Goal: Task Accomplishment & Management: Complete application form

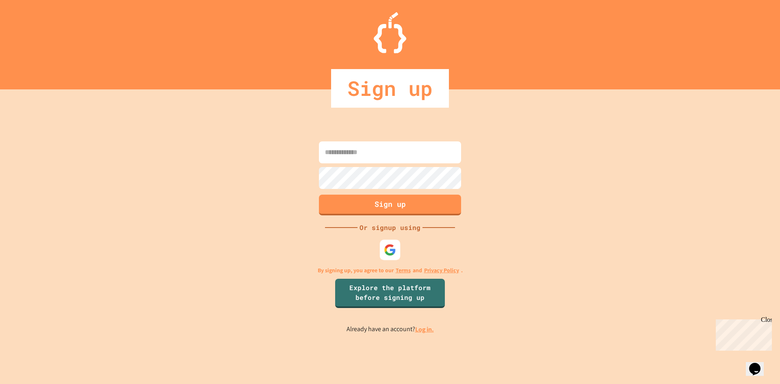
click at [393, 243] on img at bounding box center [390, 249] width 12 height 12
